Goal: Task Accomplishment & Management: Complete application form

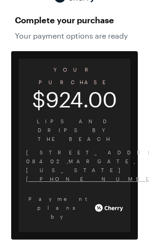
scroll to position [4, 0]
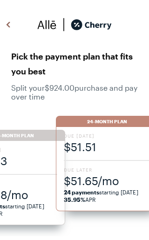
click at [116, 179] on span "$51.65/mo" at bounding box center [107, 180] width 86 height 15
click at [114, 186] on span "$51.65/mo" at bounding box center [107, 180] width 86 height 15
click at [109, 183] on span "$51.65/mo" at bounding box center [107, 180] width 86 height 15
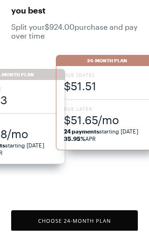
scroll to position [49, 0]
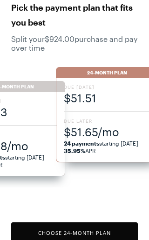
click at [110, 239] on button "Choose 24 -Month Plan" at bounding box center [74, 232] width 126 height 21
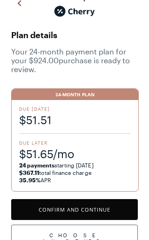
click at [106, 212] on button "Confirm and Continue" at bounding box center [74, 209] width 126 height 21
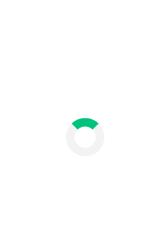
scroll to position [35, 0]
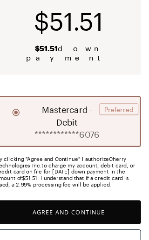
scroll to position [99, 0]
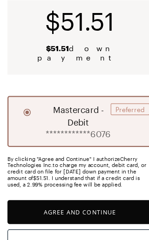
click at [92, 190] on button "Agree and Continue" at bounding box center [74, 185] width 126 height 21
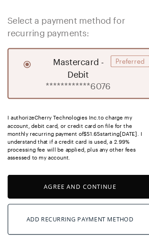
click at [109, 166] on button "Agree and Continue" at bounding box center [74, 162] width 126 height 21
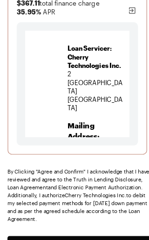
scroll to position [217, 0]
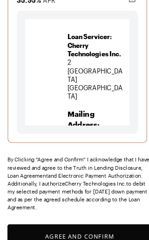
click at [82, 196] on button "Agree and Confirm" at bounding box center [74, 206] width 126 height 21
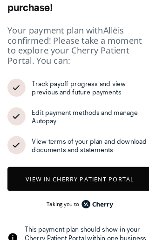
scroll to position [65, 0]
click at [113, 153] on button "View in Cherry patient portal" at bounding box center [74, 156] width 126 height 21
